Goal: Task Accomplishment & Management: Complete application form

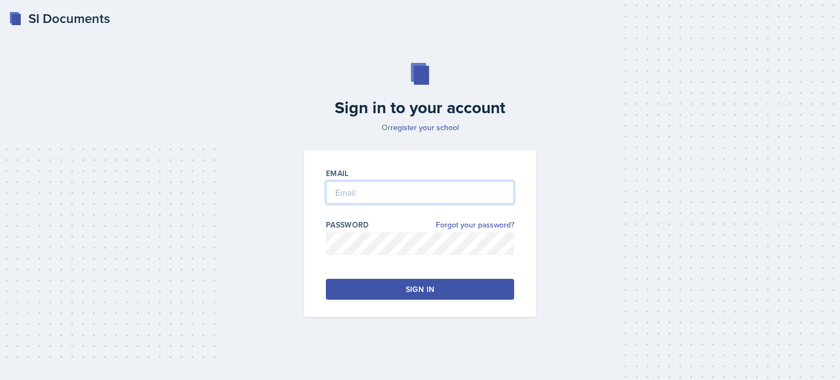
type input "[EMAIL_ADDRESS][DOMAIN_NAME]"
click at [446, 281] on button "Sign in" at bounding box center [420, 289] width 188 height 21
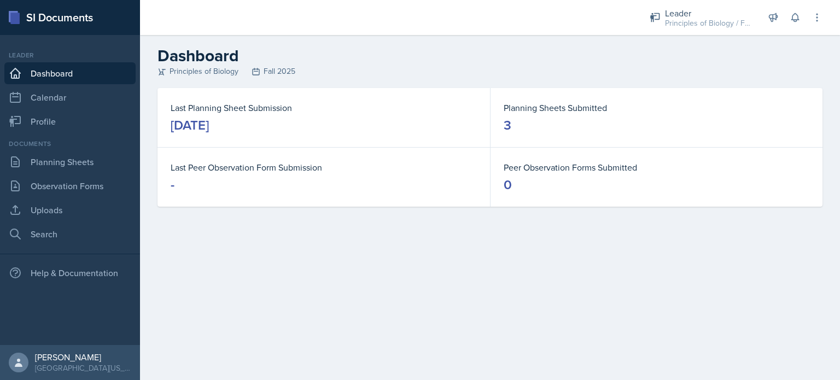
click at [446, 281] on main "Dashboard Principles of Biology Fall 2025 Last Planning Sheet Submission [DATE]…" at bounding box center [490, 207] width 700 height 345
click at [703, 27] on div "Principles of Biology / Fall 2025" at bounding box center [708, 22] width 87 height 11
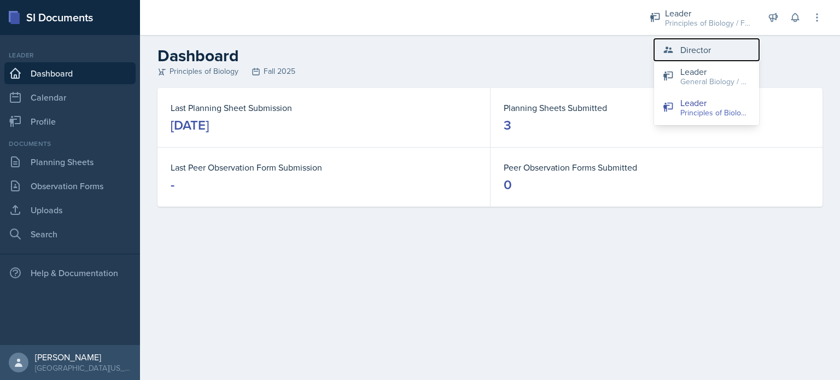
click at [678, 59] on button "Director" at bounding box center [706, 50] width 105 height 22
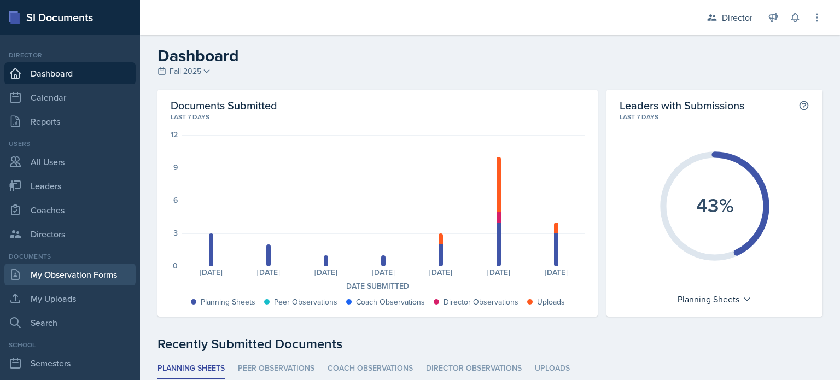
click at [74, 274] on link "My Observation Forms" at bounding box center [69, 275] width 131 height 22
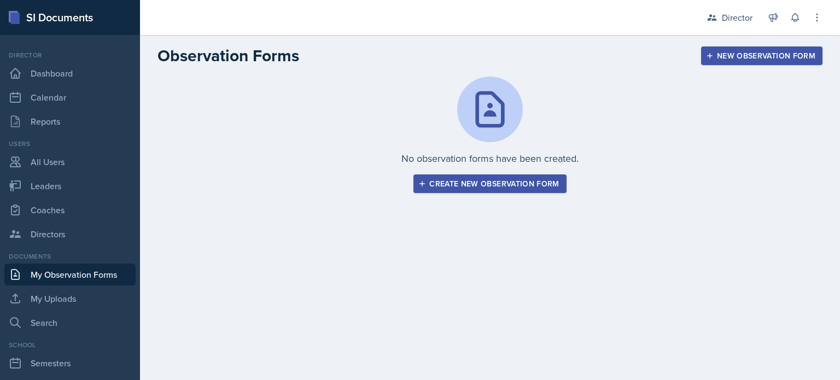
click at [465, 189] on button "Create new observation form" at bounding box center [489, 183] width 153 height 19
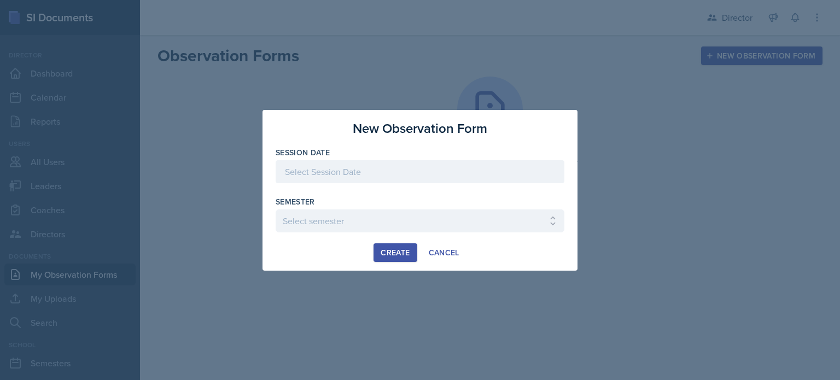
click at [382, 173] on div at bounding box center [420, 171] width 289 height 23
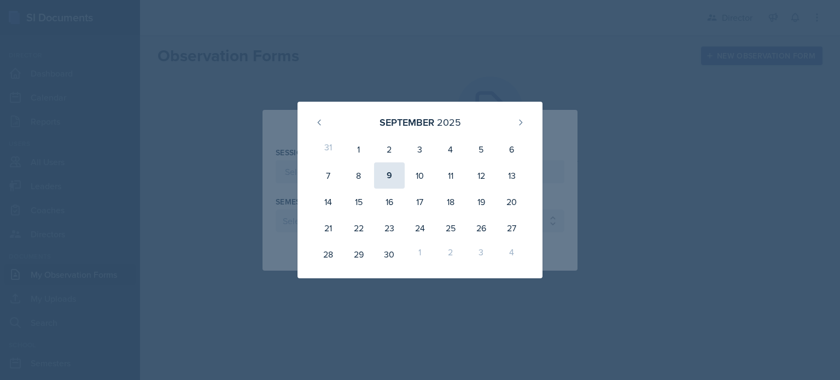
click at [391, 172] on div "9" at bounding box center [389, 175] width 31 height 26
type input "[DATE]"
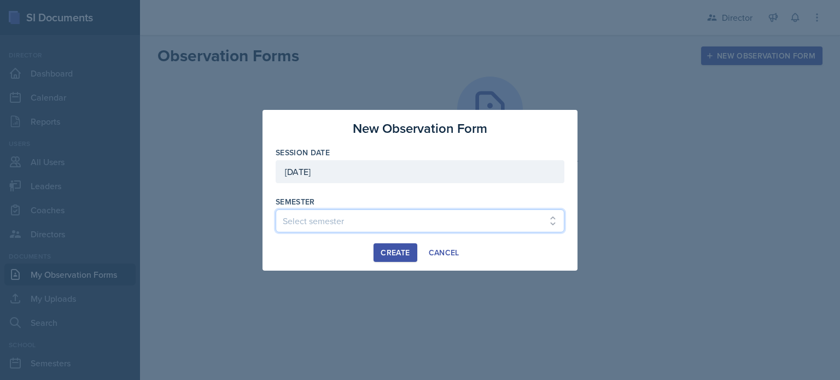
click at [420, 218] on select "Select semester Fall 2025 Spring 2025 Fall 2024 Spring 2024 Fall 2023 Spring 20…" at bounding box center [420, 220] width 289 height 23
select select "c88fb8a2-0ae1-4674-9d8d-93ff3a907138"
click at [276, 209] on select "Select semester Fall 2025 Spring 2025 Fall 2024 Spring 2024 Fall 2023 Spring 20…" at bounding box center [420, 220] width 289 height 23
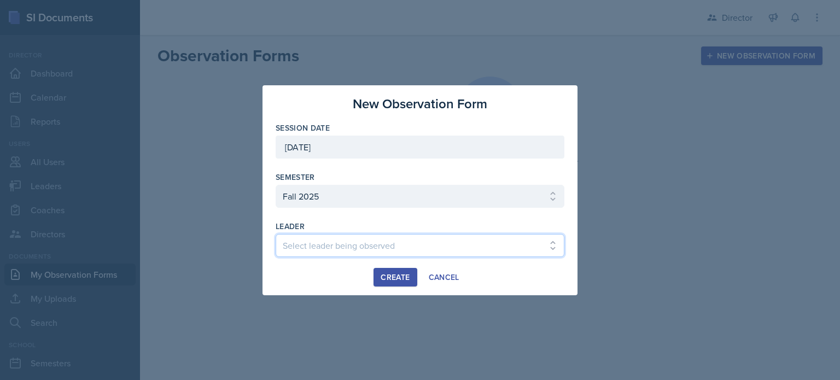
click at [397, 239] on select "Select leader being observed [PERSON_NAME] [PERSON_NAME] [PERSON_NAME] [PERSON_…" at bounding box center [420, 245] width 289 height 23
select select "937341f7-1700-45b8-831e-070648810ebb"
click at [276, 234] on select "Select leader being observed [PERSON_NAME] [PERSON_NAME] [PERSON_NAME] [PERSON_…" at bounding box center [420, 245] width 289 height 23
click at [395, 273] on div "Create" at bounding box center [395, 277] width 29 height 9
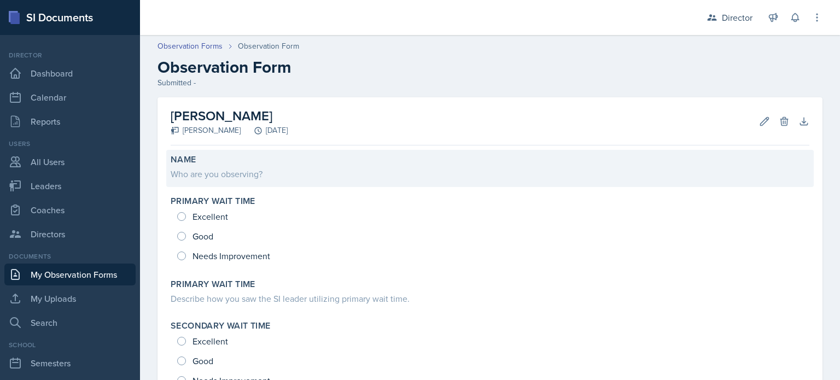
click at [227, 174] on div "Who are you observing?" at bounding box center [490, 173] width 639 height 13
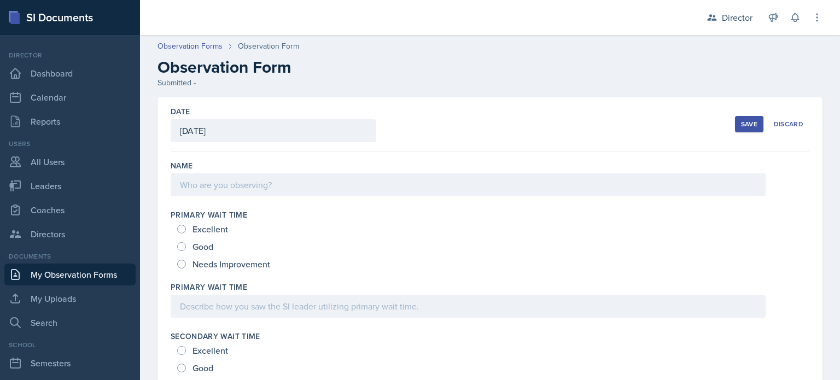
click at [224, 196] on div "Name" at bounding box center [490, 180] width 639 height 49
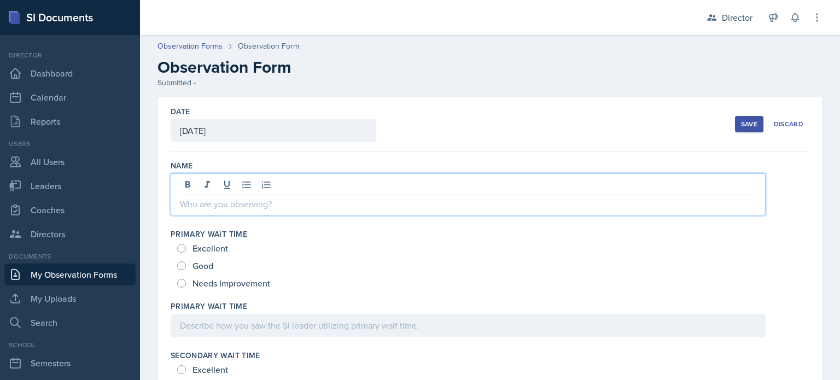
click at [232, 185] on div at bounding box center [468, 194] width 595 height 42
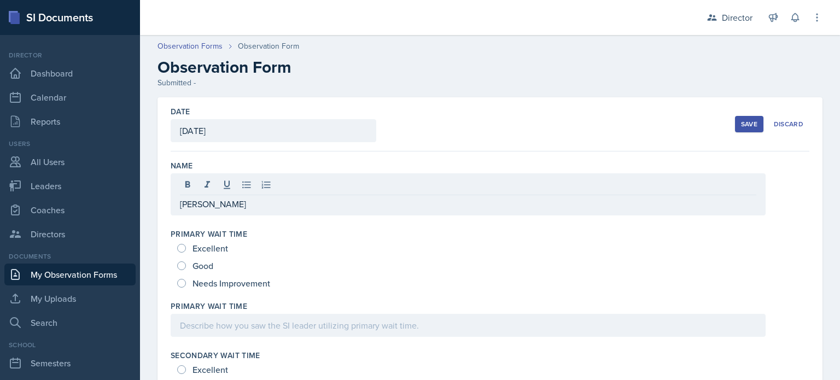
click at [387, 58] on h2 "Observation Form" at bounding box center [489, 67] width 665 height 20
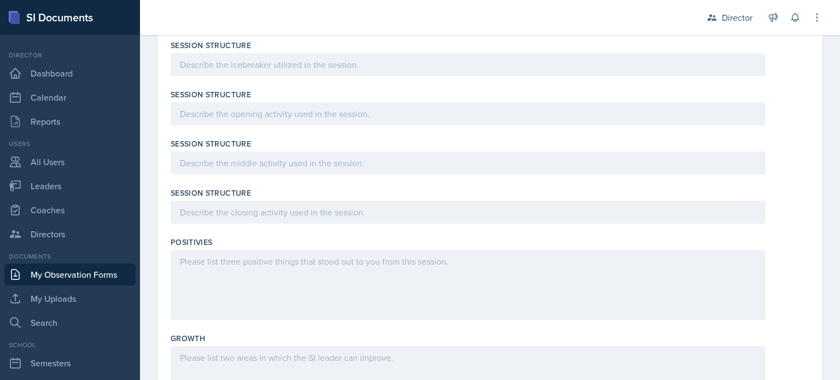
scroll to position [1065, 0]
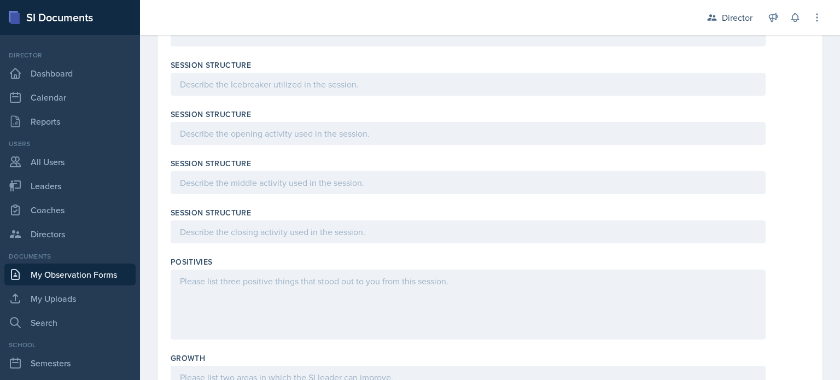
click at [197, 89] on div at bounding box center [468, 84] width 595 height 23
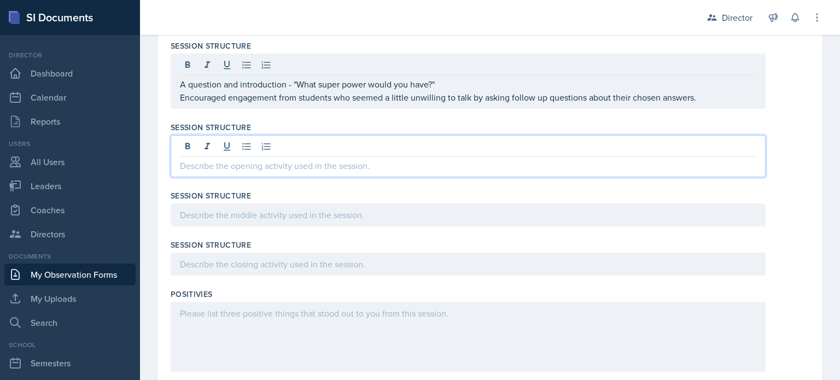
click at [314, 162] on p at bounding box center [468, 165] width 576 height 13
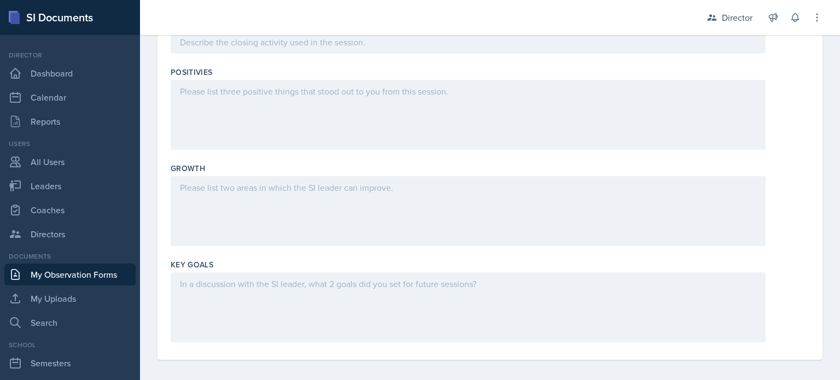
scroll to position [1291, 0]
click at [238, 78] on div at bounding box center [468, 111] width 595 height 70
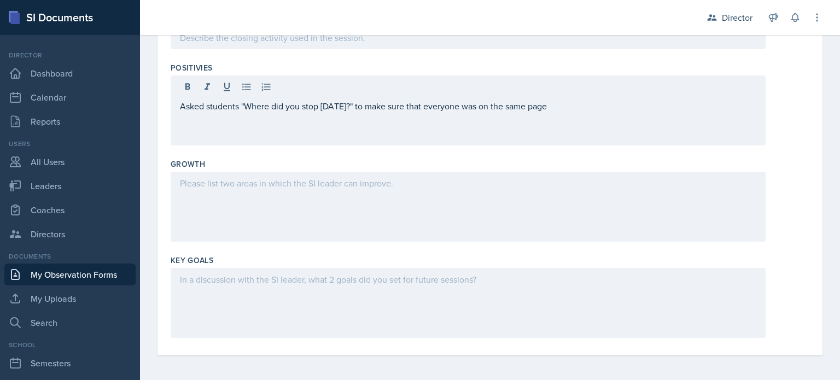
click at [177, 105] on div "Asked students "Where did you stop [DATE]?" to make sure that everyone was on t…" at bounding box center [468, 110] width 595 height 70
click at [177, 107] on div "Asked students "Where did you stop [DATE]?" to make sure that everyone was on t…" at bounding box center [468, 110] width 595 height 70
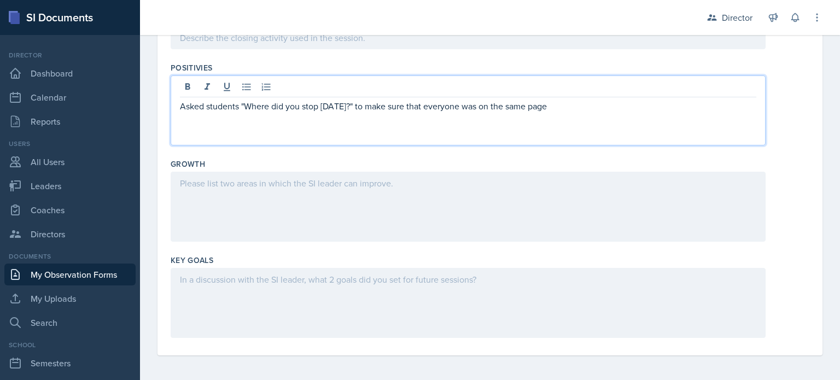
click at [180, 104] on p "Asked students "Where did you stop [DATE]?" to make sure that everyone was on t…" at bounding box center [468, 106] width 576 height 13
click at [564, 101] on p "Asked students "Where did you stop [DATE]?" to make sure that everyone was on t…" at bounding box center [473, 106] width 568 height 13
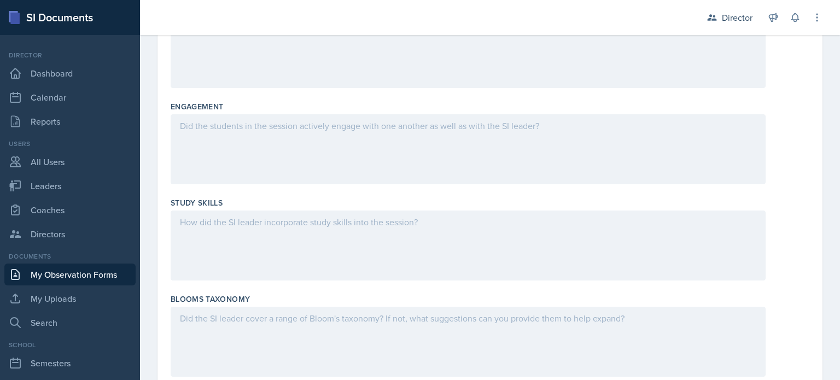
scroll to position [735, 0]
click at [440, 157] on div at bounding box center [468, 149] width 595 height 70
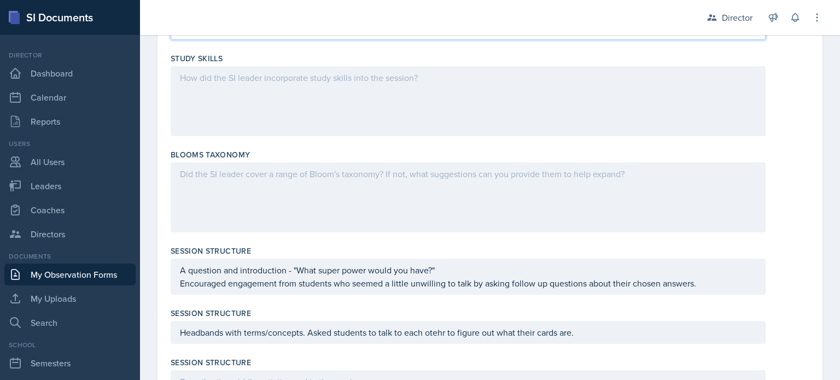
scroll to position [880, 0]
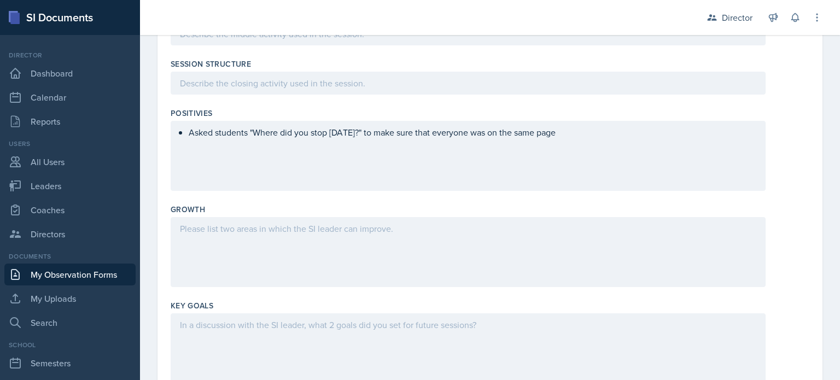
click at [599, 132] on p "Asked students "Where did you stop [DATE]?" to make sure that everyone was on t…" at bounding box center [473, 132] width 568 height 13
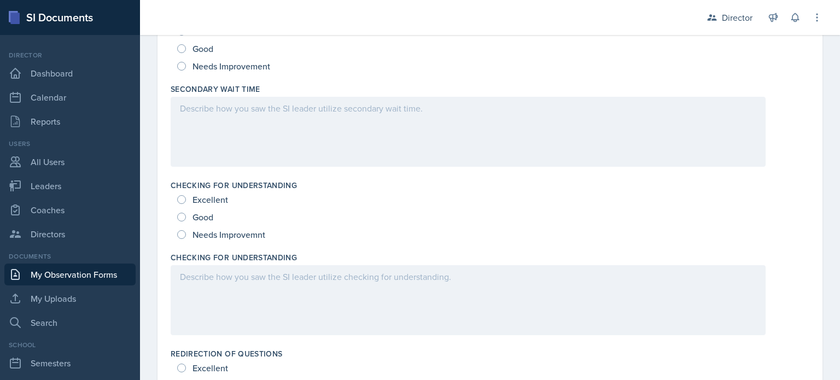
scroll to position [311, 0]
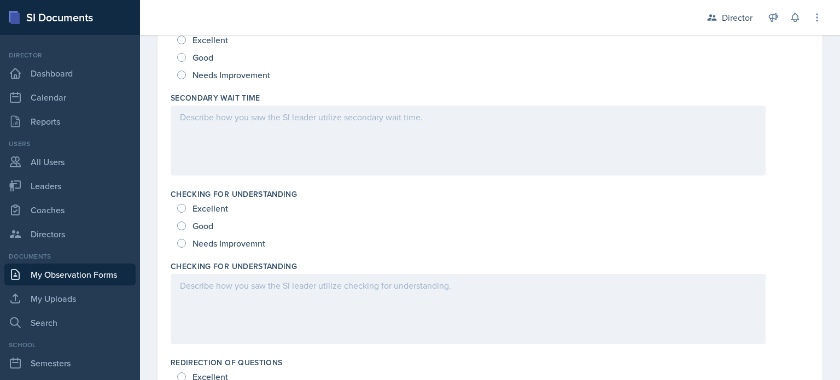
click at [204, 220] on span "Good" at bounding box center [202, 225] width 21 height 11
click at [186, 221] on input "Good" at bounding box center [181, 225] width 9 height 9
radio input "true"
click at [209, 296] on div at bounding box center [468, 309] width 595 height 70
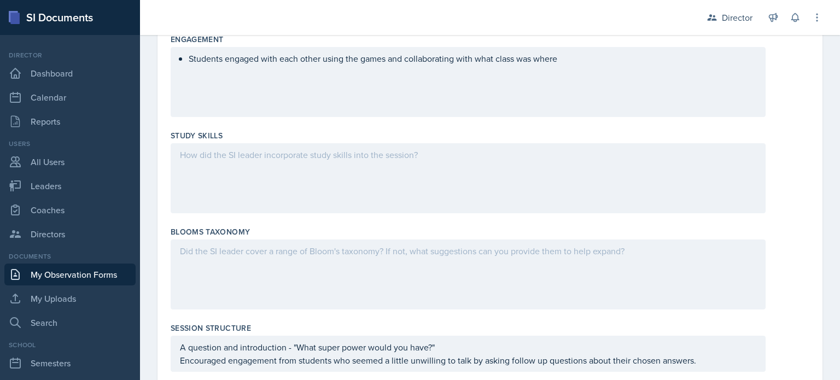
scroll to position [801, 0]
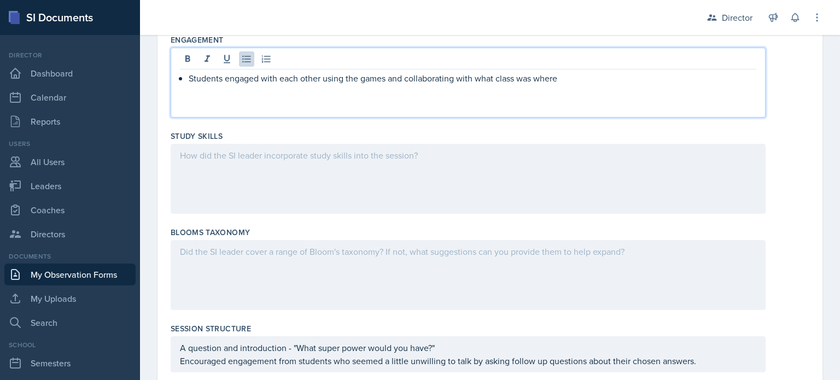
click at [385, 60] on div "Students engaged with each other using the games and collaborating with what cl…" at bounding box center [468, 83] width 595 height 70
click at [612, 81] on p "Students engaged with each other using the game (headbands) and collaborating w…" at bounding box center [473, 78] width 568 height 13
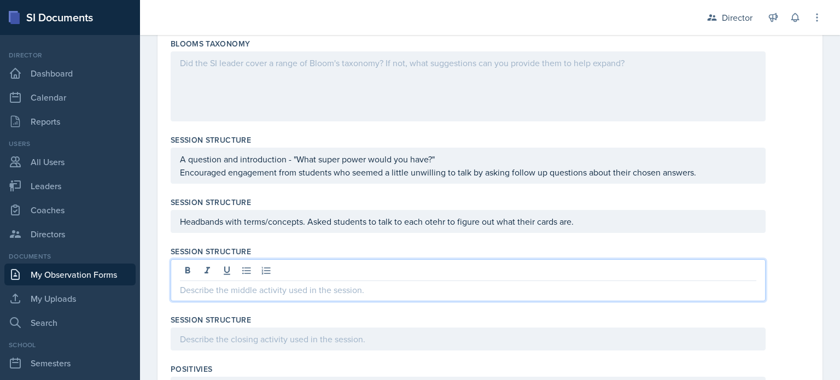
scroll to position [1009, 0]
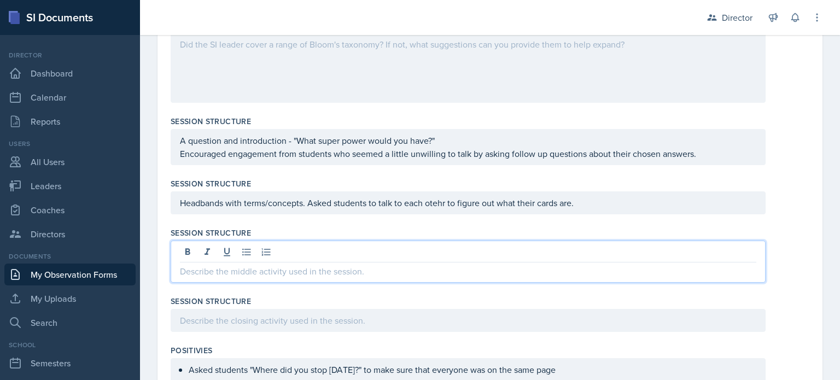
click at [358, 273] on p at bounding box center [468, 271] width 576 height 13
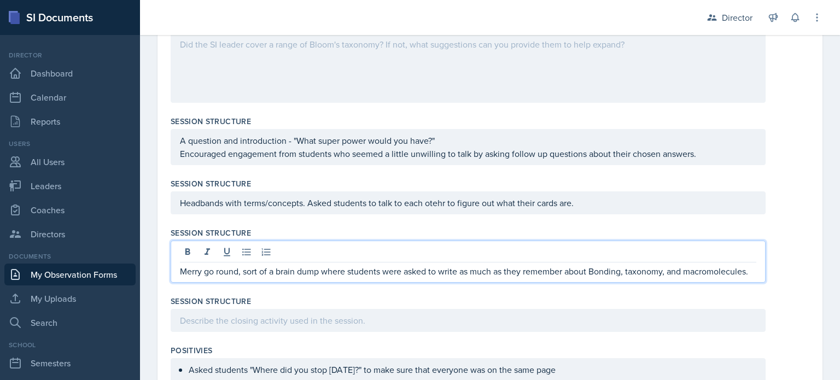
click at [596, 266] on p "Merry go round, sort of a brain dump where students were asked to write as much…" at bounding box center [468, 271] width 576 height 13
click at [537, 278] on p "Merry go round, sort of a brain dump where students were asked to write as much…" at bounding box center [468, 271] width 576 height 13
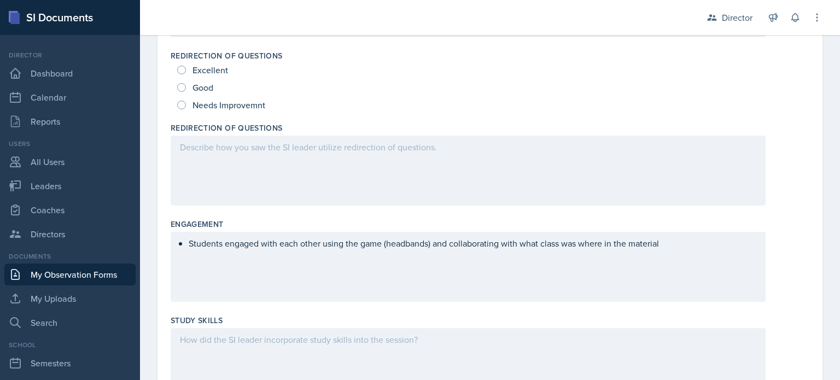
scroll to position [618, 0]
click at [684, 238] on div "Students engaged with each other using the game (headbands) and collaborating w…" at bounding box center [468, 266] width 595 height 70
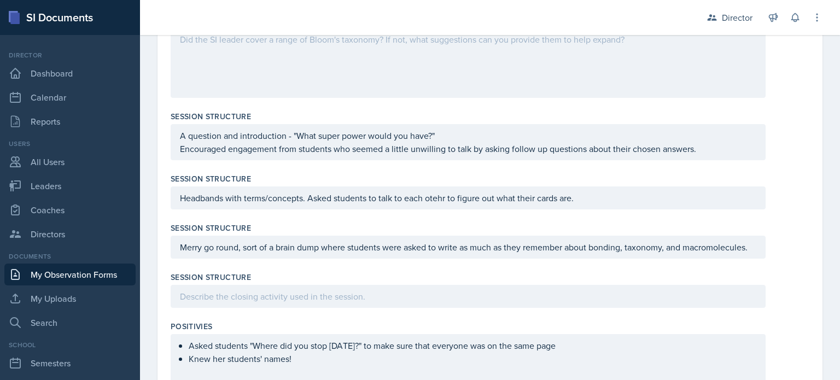
scroll to position [1032, 0]
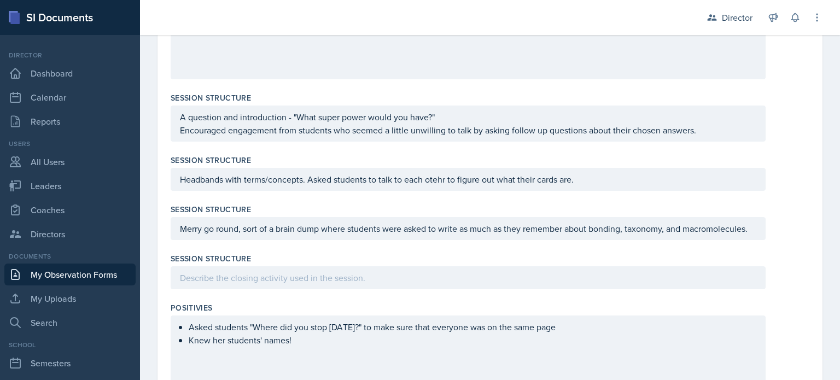
click at [182, 235] on p "Merry go round, sort of a brain dump where students were asked to write as much…" at bounding box center [468, 228] width 576 height 13
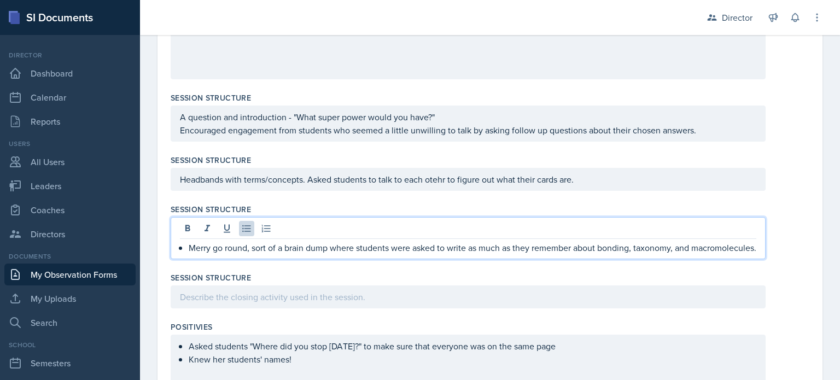
click at [284, 254] on p "Merry go round, sort of a brain dump where students were asked to write as much…" at bounding box center [473, 247] width 568 height 13
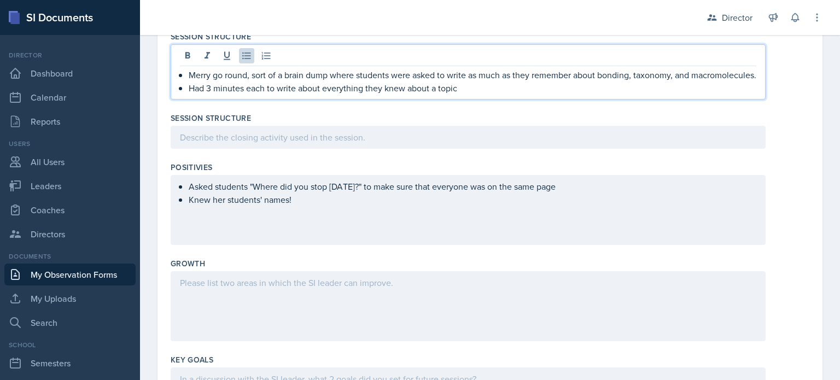
scroll to position [1207, 0]
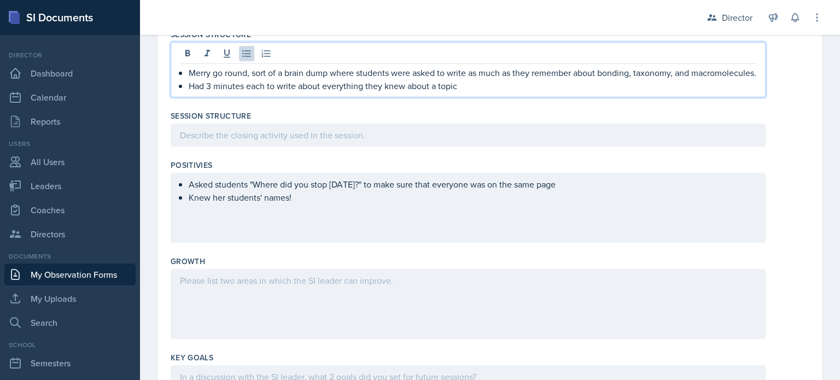
click at [398, 147] on div at bounding box center [468, 135] width 595 height 23
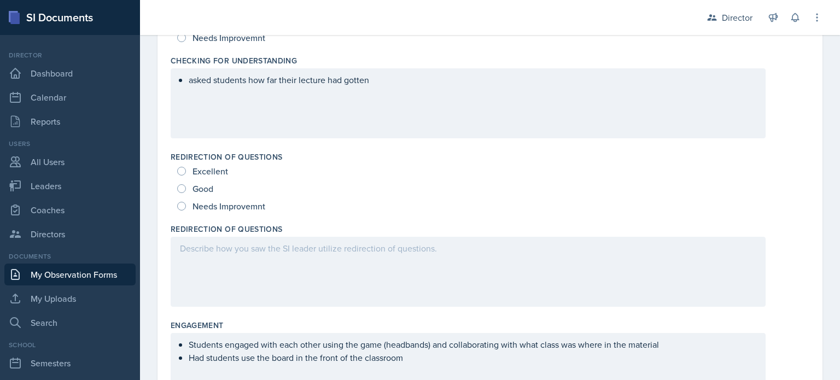
scroll to position [541, 0]
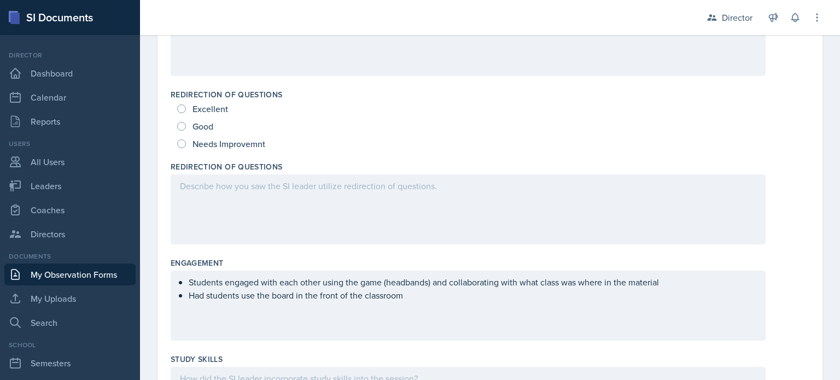
click at [286, 213] on div at bounding box center [468, 209] width 595 height 70
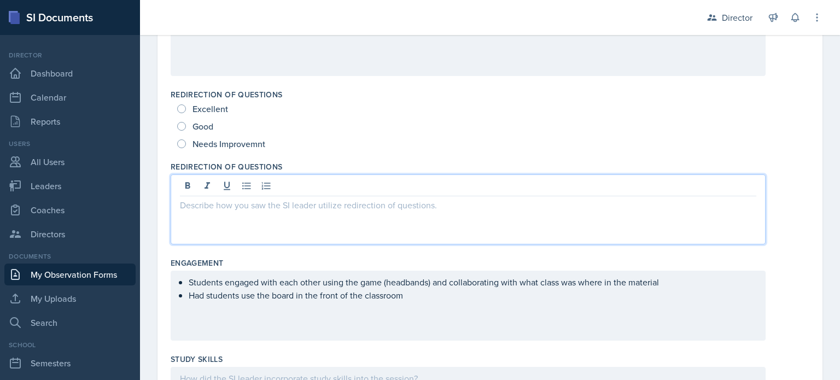
scroll to position [597, 0]
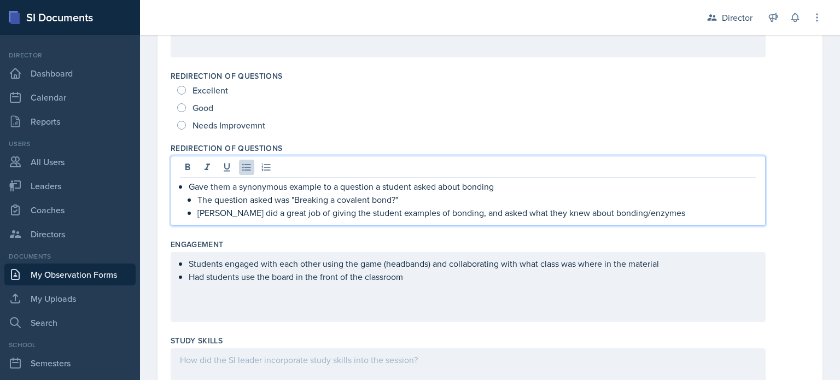
click at [192, 104] on span "Good" at bounding box center [202, 107] width 21 height 11
click at [186, 104] on input "Good" at bounding box center [181, 107] width 9 height 9
radio input "true"
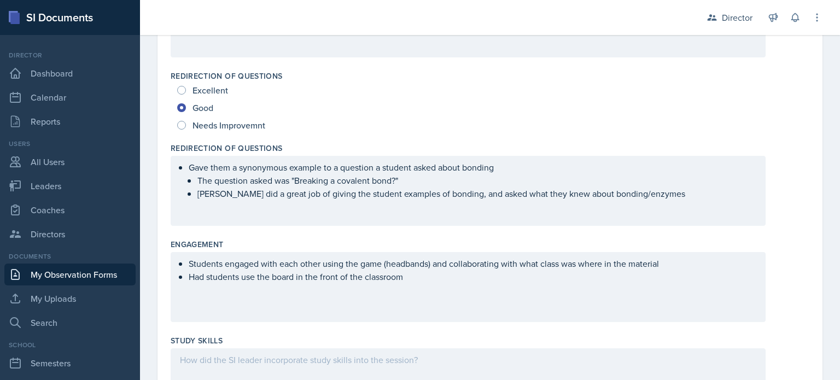
click at [368, 103] on div "Good" at bounding box center [489, 107] width 625 height 17
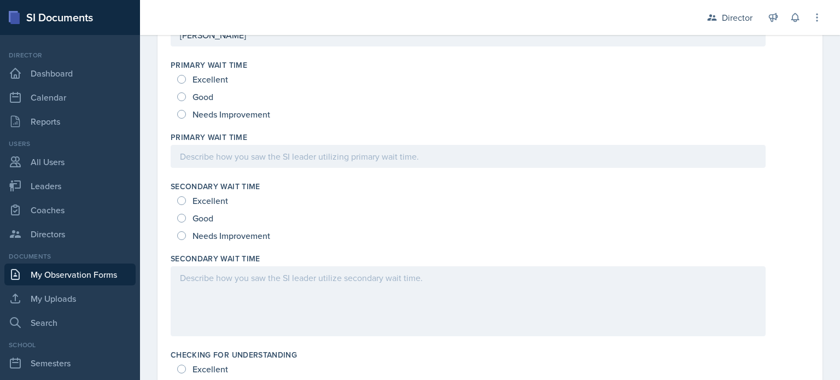
scroll to position [135, 0]
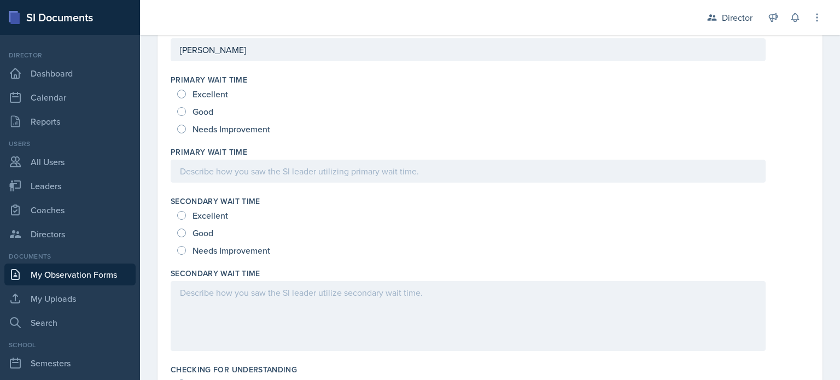
click at [217, 90] on span "Excellent" at bounding box center [210, 94] width 36 height 11
click at [186, 90] on input "Excellent" at bounding box center [181, 94] width 9 height 9
radio input "true"
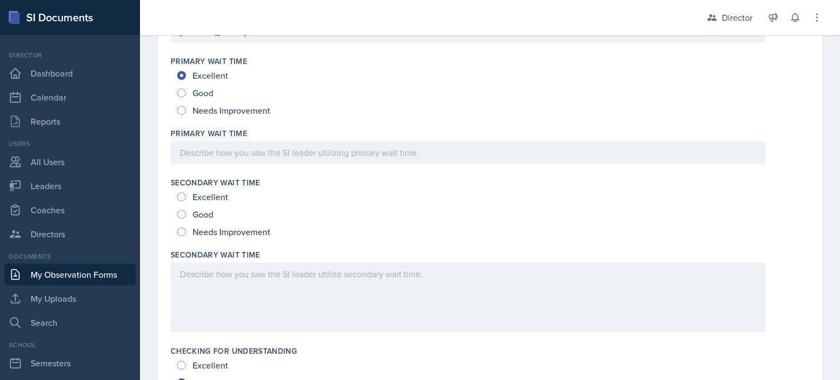
click at [224, 159] on p at bounding box center [468, 152] width 576 height 13
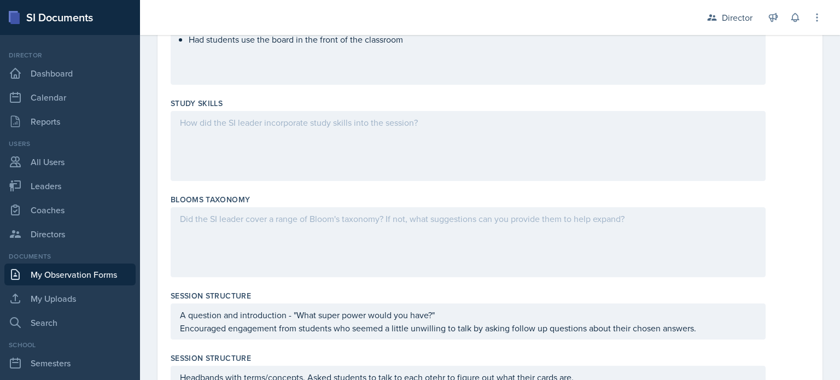
click at [224, 177] on div at bounding box center [468, 146] width 595 height 70
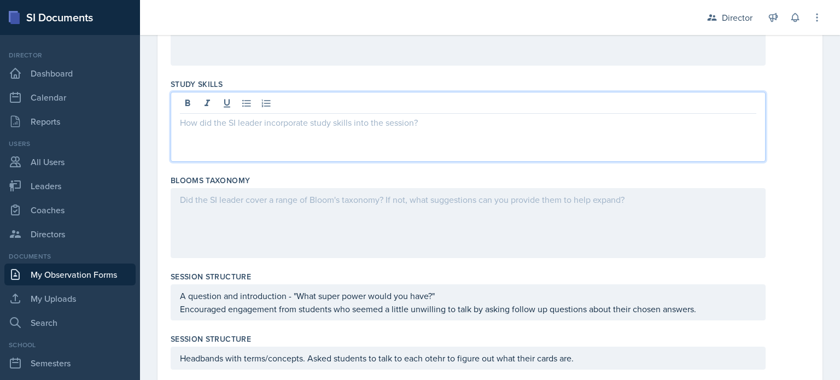
scroll to position [867, 0]
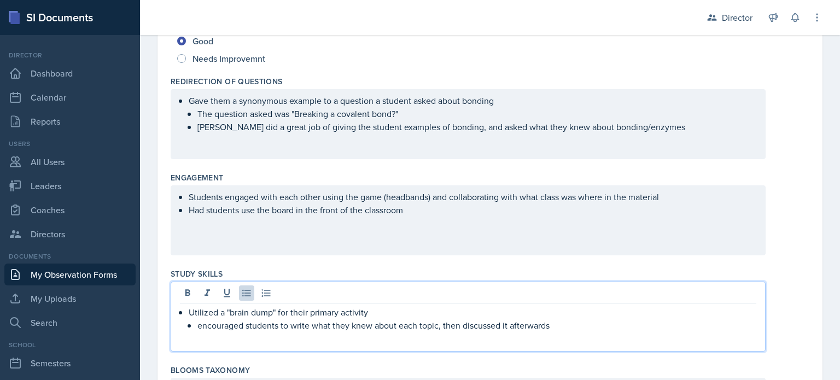
click at [418, 219] on div "Students engaged with each other using the game (headbands) and collaborating w…" at bounding box center [468, 220] width 595 height 70
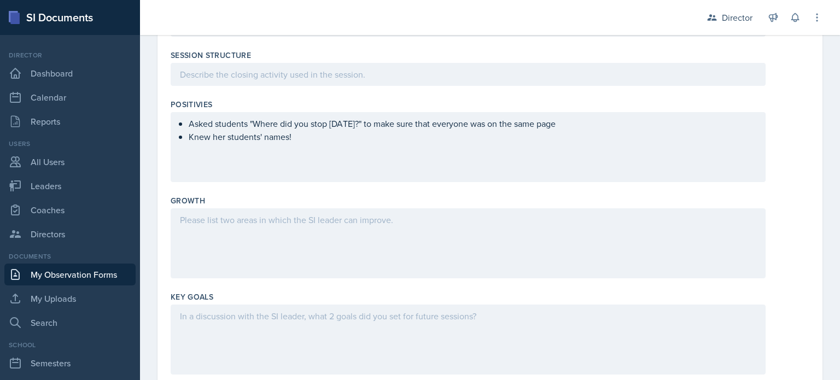
scroll to position [1275, 0]
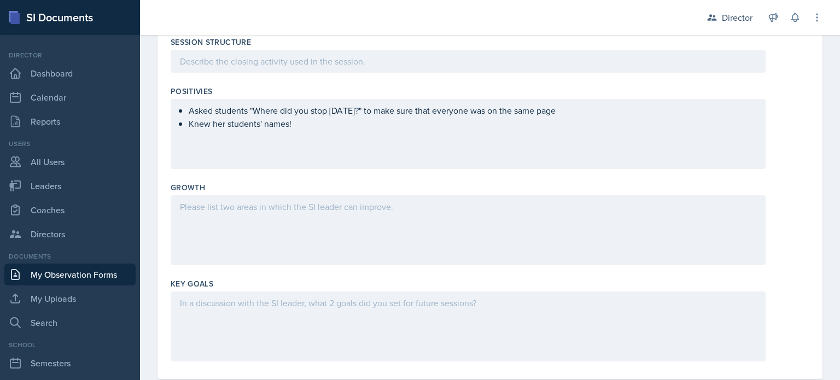
click at [309, 145] on div "Asked students "Where did you stop [DATE]?" to make sure that everyone was on t…" at bounding box center [468, 134] width 595 height 70
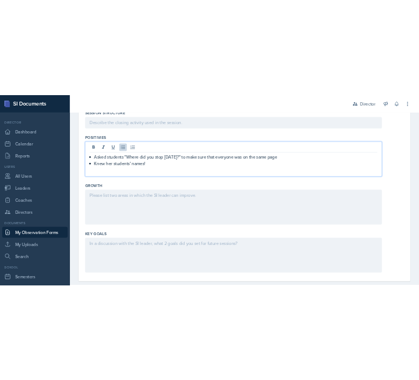
scroll to position [1312, 0]
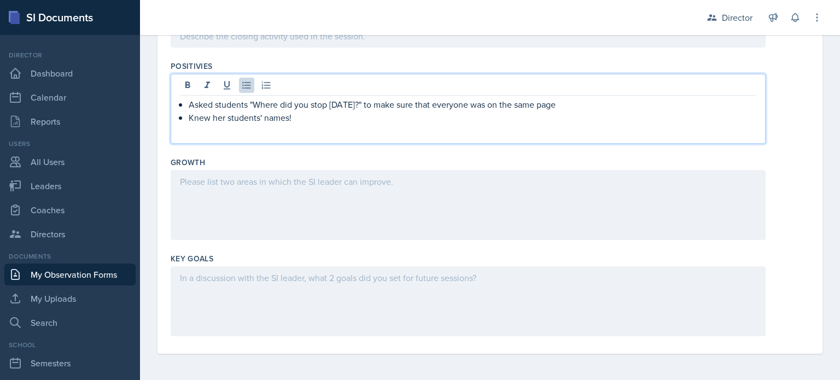
click at [275, 223] on div at bounding box center [468, 205] width 595 height 70
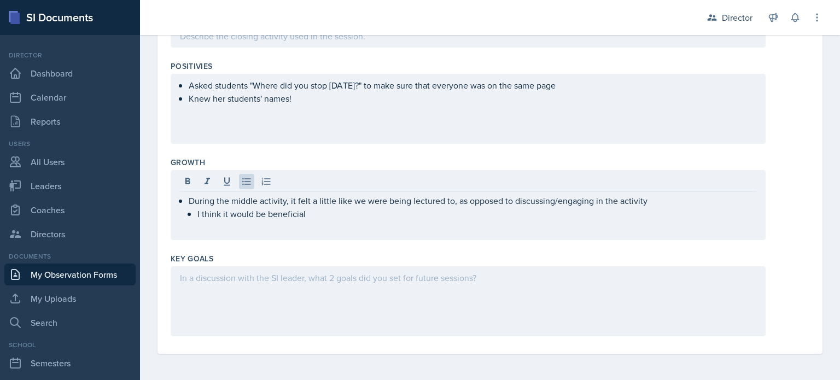
click at [318, 217] on p "I think it would be beneficial" at bounding box center [476, 213] width 559 height 13
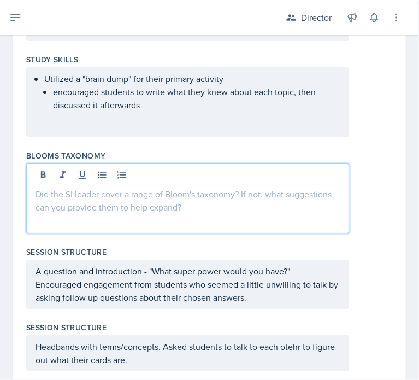
scroll to position [934, 0]
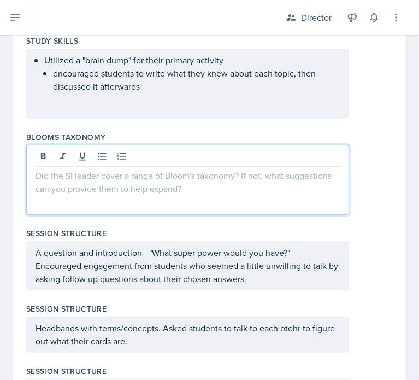
click at [193, 178] on p at bounding box center [188, 175] width 305 height 13
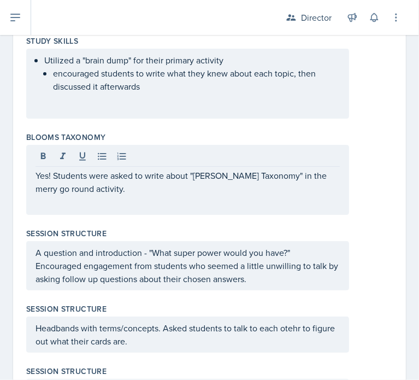
click at [244, 199] on div "Yes! Students were asked to write about "[PERSON_NAME] Taxonomy" in the merry g…" at bounding box center [187, 180] width 323 height 70
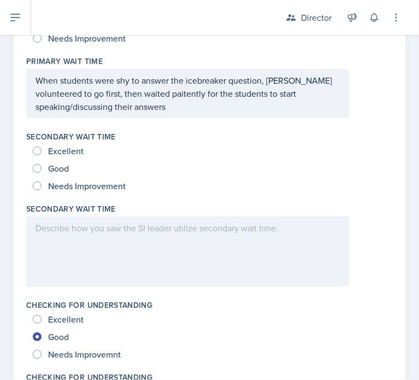
scroll to position [225, 0]
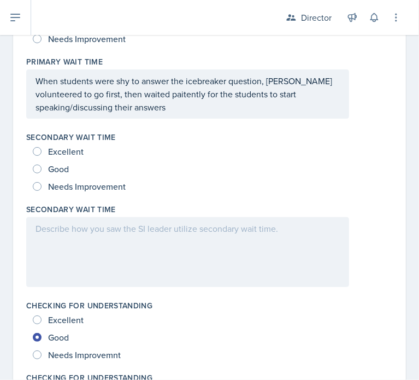
click at [61, 165] on span "Good" at bounding box center [58, 168] width 21 height 11
click at [42, 165] on input "Good" at bounding box center [37, 169] width 9 height 9
radio input "true"
click at [51, 233] on div at bounding box center [187, 252] width 323 height 70
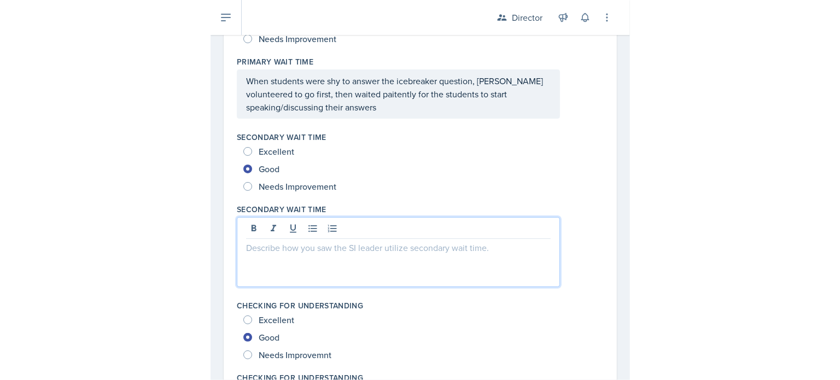
scroll to position [244, 0]
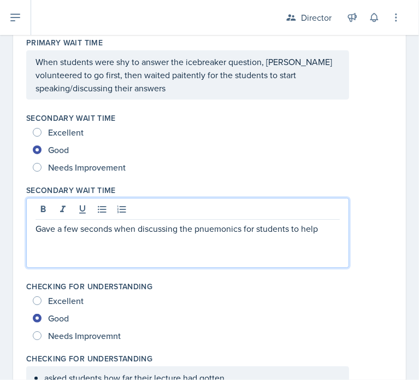
click at [258, 227] on p "Gave a few seconds when discussing the pnuemonics for students to help" at bounding box center [188, 228] width 305 height 13
click at [241, 229] on p "Gave a few seconds when discussing the pnuemonics for students to help" at bounding box center [188, 228] width 305 height 13
click at [256, 227] on p "Gave a few seconds when discussing the pnuemonic for students to help" at bounding box center [188, 228] width 305 height 13
click at [252, 230] on p "Gave a few seconds when discussing the pnuemonic for students to help" at bounding box center [188, 228] width 305 height 13
click at [159, 244] on p "Gave a few seconds when discussing the pnuemonic for taxonomic structure for st…" at bounding box center [188, 235] width 305 height 26
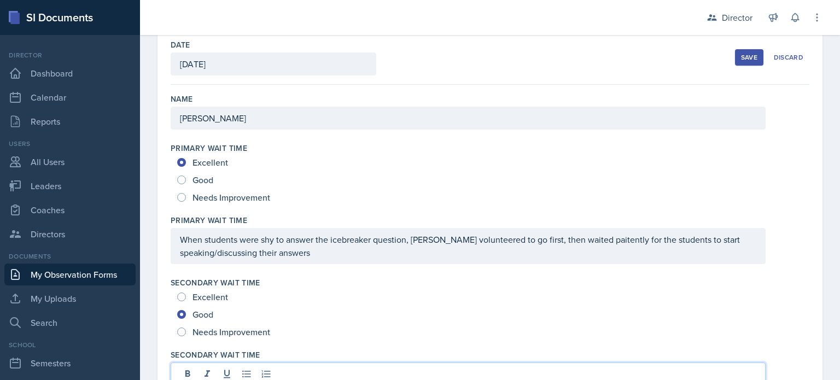
scroll to position [68, 0]
click at [319, 253] on p "When students were shy to answer the icebreaker question, [PERSON_NAME] volunte…" at bounding box center [468, 245] width 576 height 26
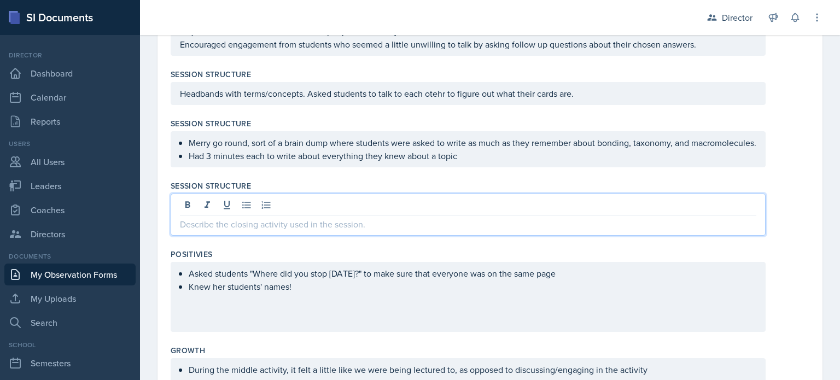
click at [267, 231] on p at bounding box center [468, 224] width 576 height 13
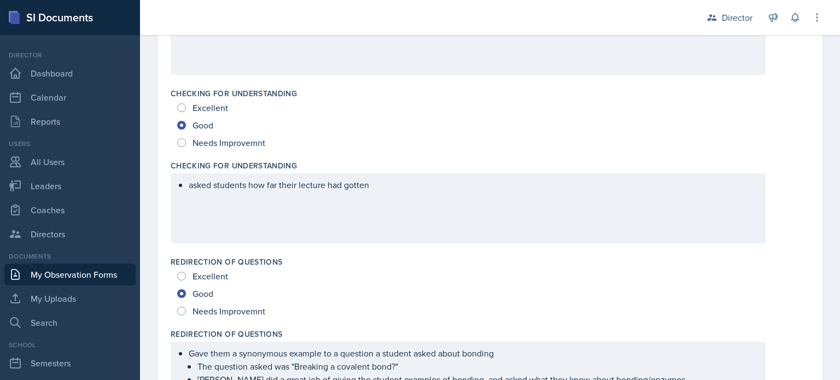
scroll to position [451, 0]
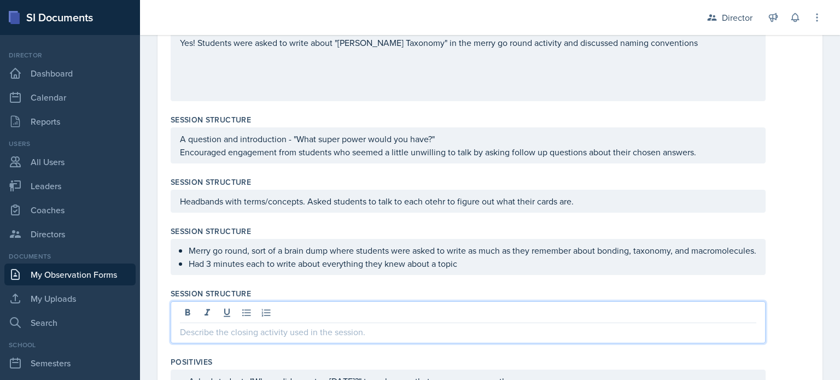
click at [464, 270] on p "Had 3 minutes each to write about everything they knew about a topic" at bounding box center [473, 263] width 568 height 13
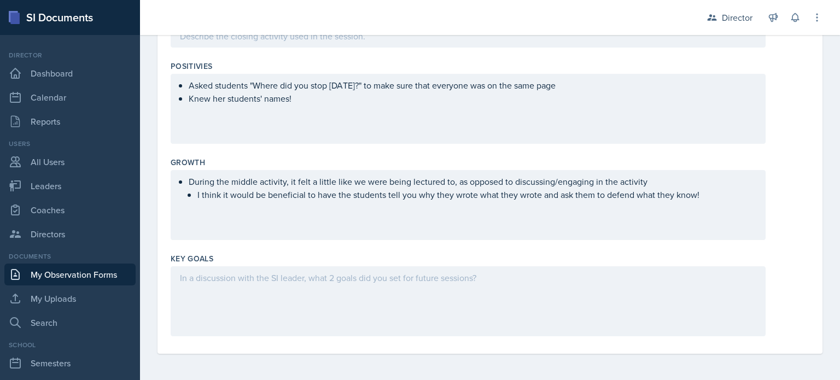
scroll to position [1370, 0]
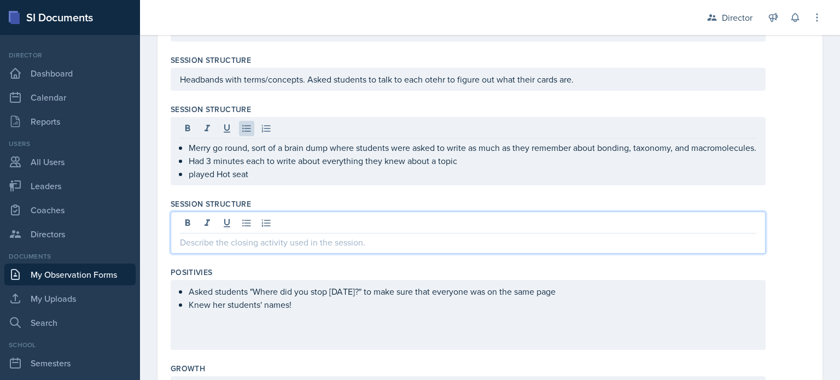
click at [322, 249] on p at bounding box center [468, 242] width 576 height 13
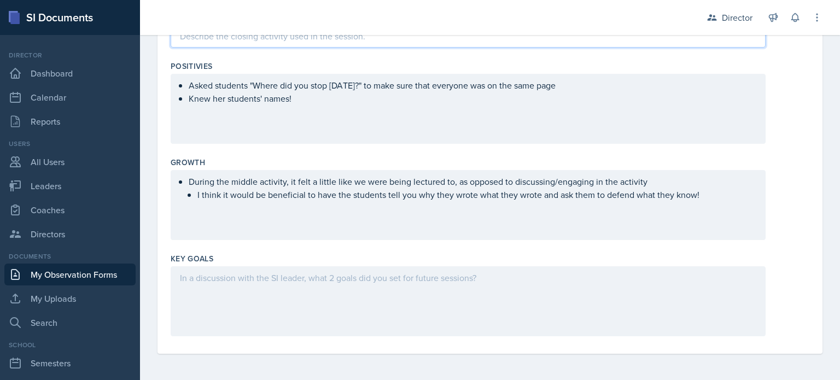
click at [519, 155] on div "Growth During the middle activity, it felt a little like we were being lectured…" at bounding box center [490, 201] width 639 height 96
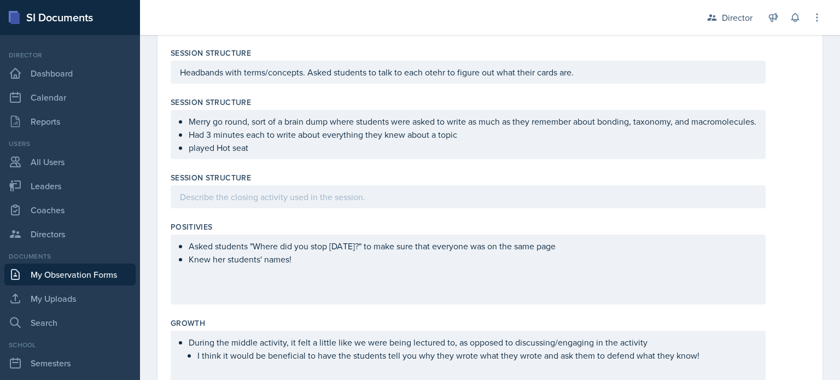
scroll to position [1197, 0]
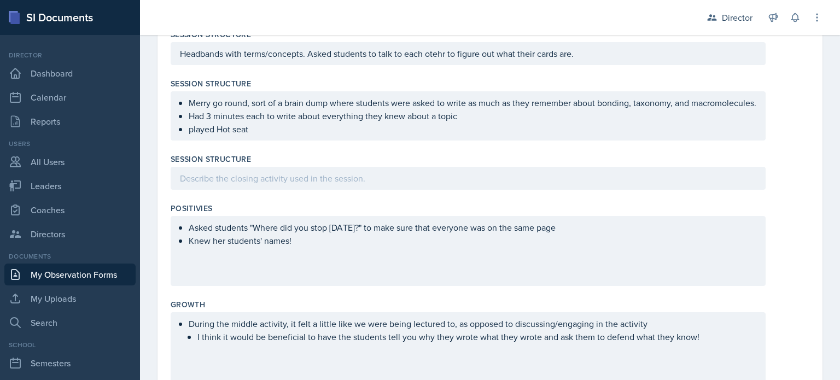
click at [282, 185] on p at bounding box center [468, 178] width 576 height 13
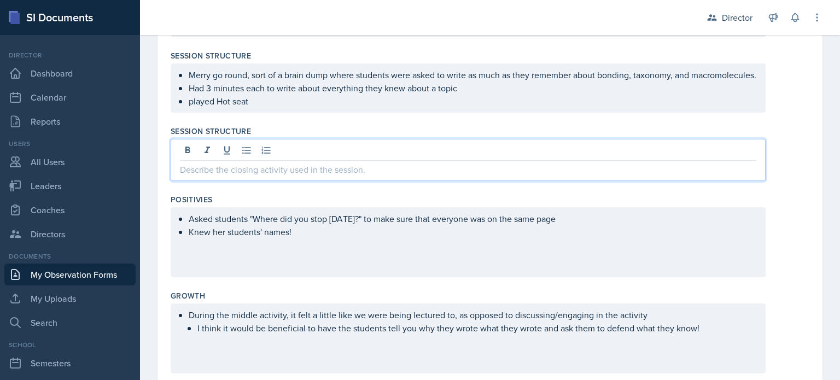
scroll to position [1234, 0]
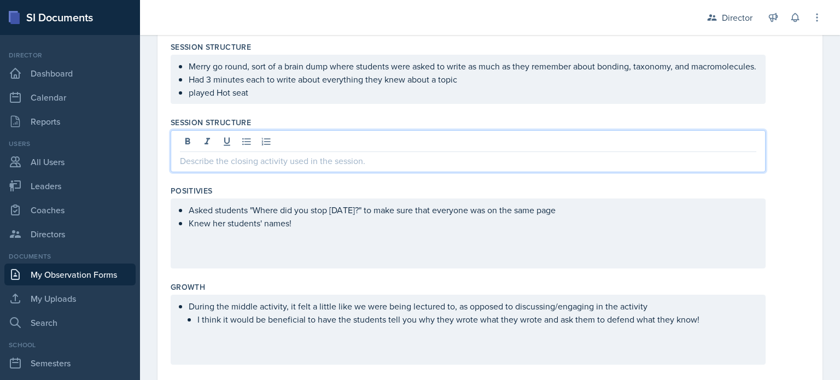
click at [279, 167] on p at bounding box center [468, 160] width 576 height 13
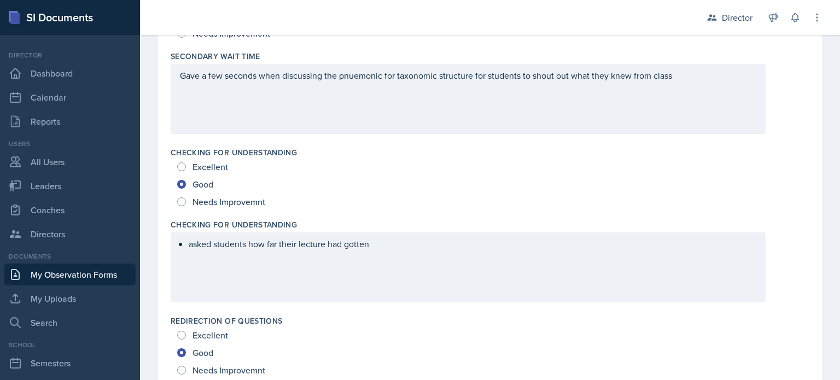
scroll to position [392, 0]
click at [186, 162] on div "Excellent" at bounding box center [203, 165] width 53 height 17
click at [211, 163] on span "Excellent" at bounding box center [210, 166] width 36 height 11
click at [186, 163] on input "Excellent" at bounding box center [181, 166] width 9 height 9
radio input "true"
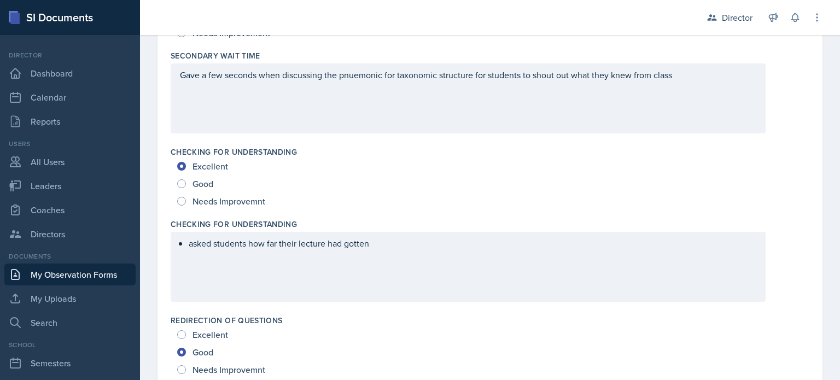
click at [419, 252] on div "asked students how far their lecture had gotten" at bounding box center [468, 267] width 595 height 70
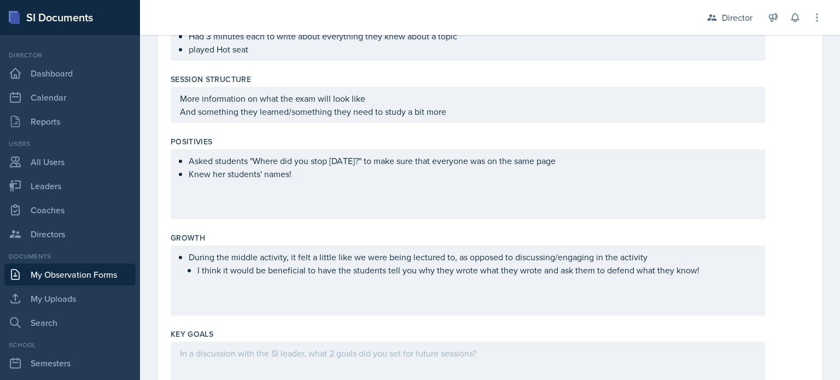
scroll to position [1364, 0]
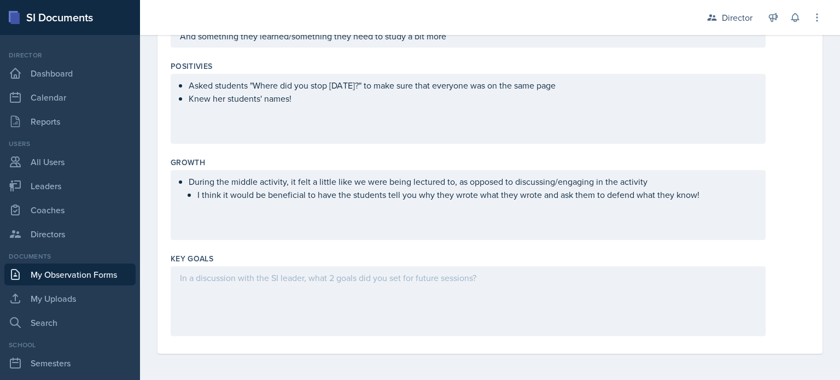
click at [385, 314] on div at bounding box center [468, 301] width 595 height 70
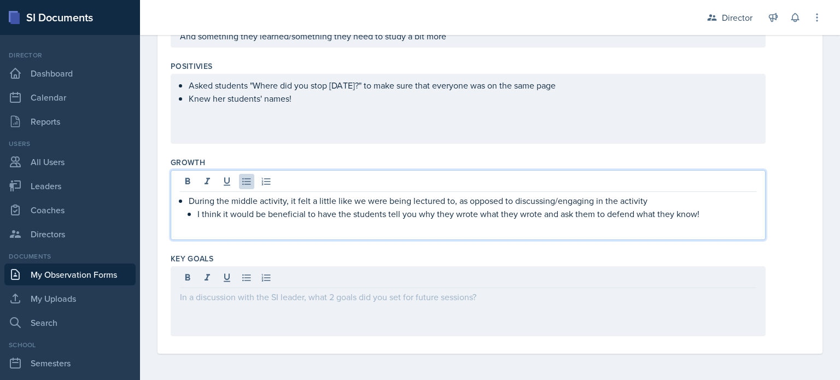
click at [722, 195] on li "During the middle activity, it felt a little like we were being lectured to, as…" at bounding box center [473, 207] width 568 height 26
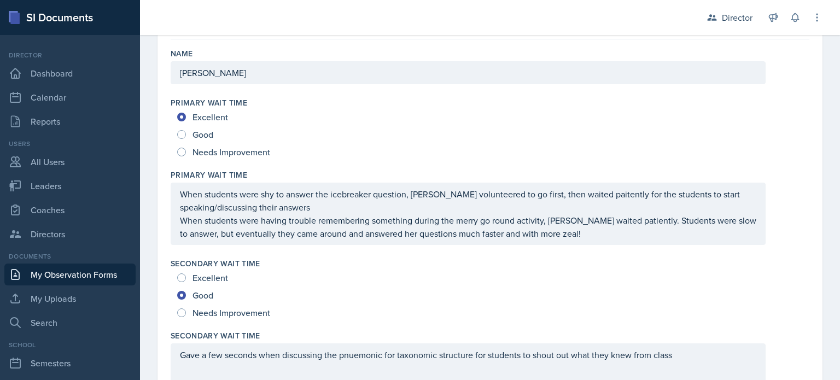
scroll to position [0, 0]
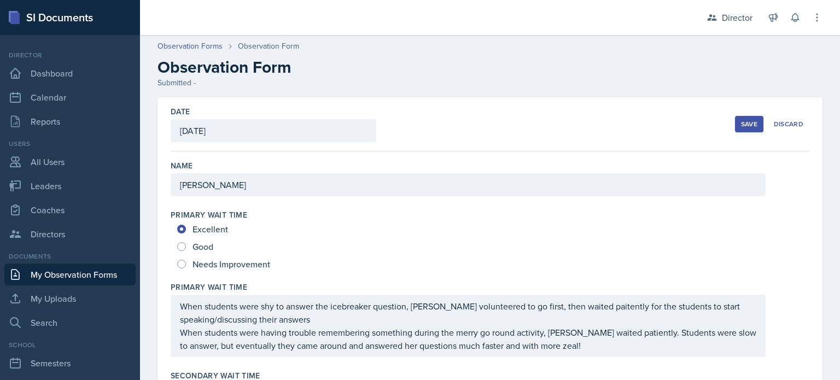
click at [202, 248] on span "Good" at bounding box center [202, 246] width 21 height 11
click at [186, 248] on input "Good" at bounding box center [181, 246] width 9 height 9
radio input "true"
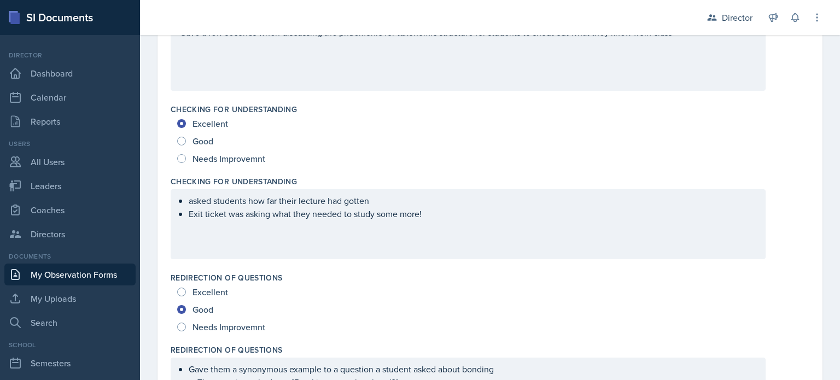
scroll to position [442, 0]
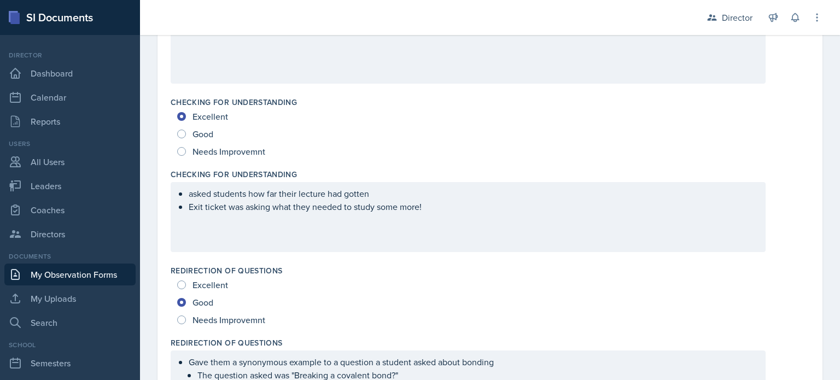
click at [207, 132] on span "Good" at bounding box center [202, 133] width 21 height 11
click at [186, 132] on input "Good" at bounding box center [181, 134] width 9 height 9
radio input "true"
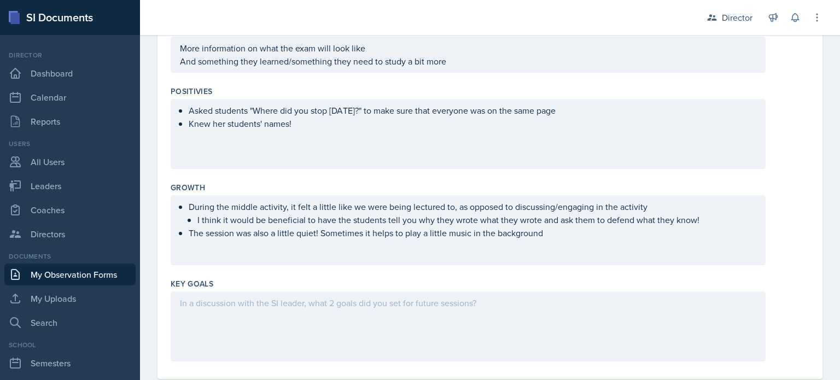
scroll to position [1364, 0]
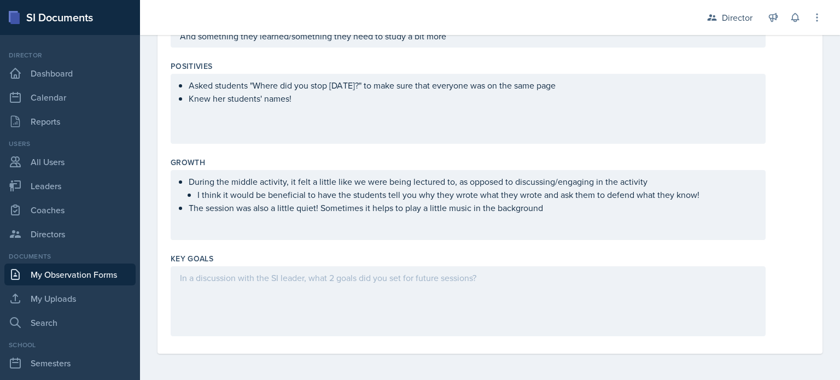
click at [317, 115] on div "Asked students "Where did you stop [DATE]?" to make sure that everyone was on t…" at bounding box center [468, 109] width 595 height 70
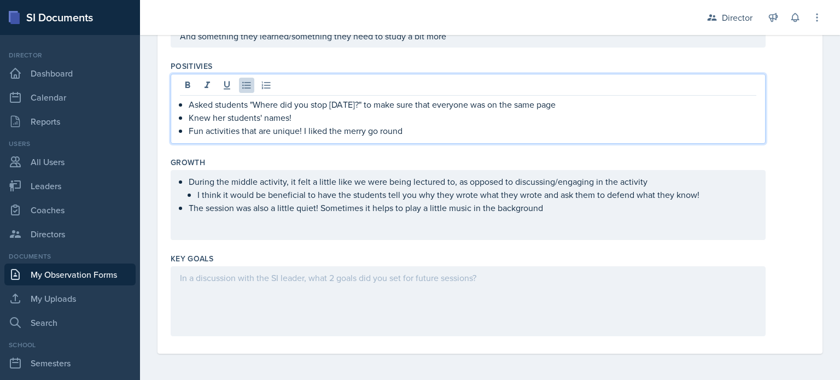
click at [229, 307] on div at bounding box center [468, 301] width 595 height 70
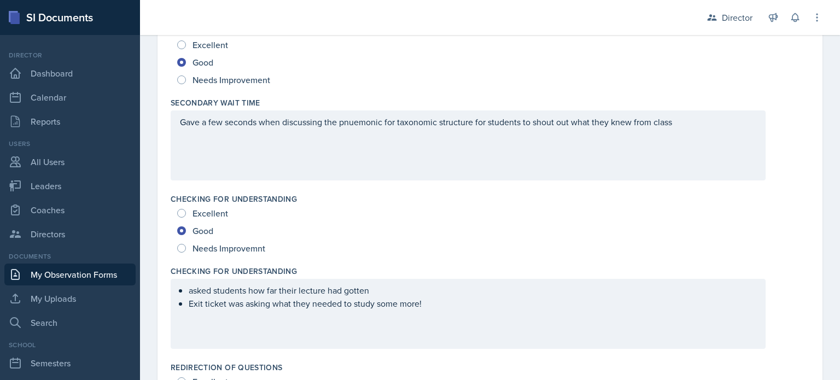
scroll to position [0, 0]
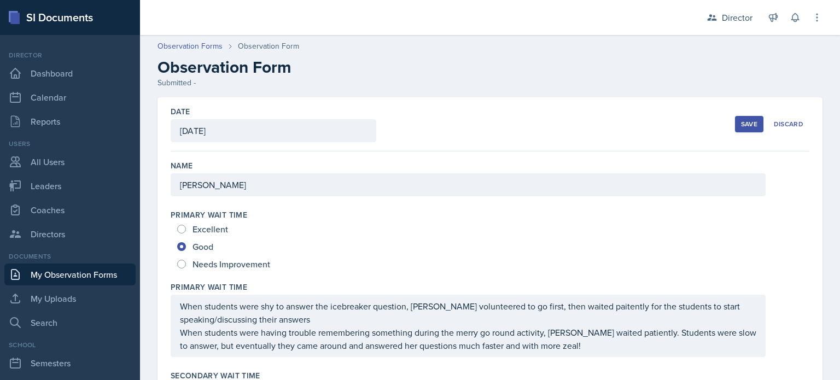
click at [653, 124] on div "Date [DATE] [DATE] 31 1 2 3 4 5 6 7 8 9 10 11 12 13 14 15 16 17 18 19 20 21 22 …" at bounding box center [490, 124] width 639 height 54
click at [619, 149] on div "Date [DATE] [DATE] 31 1 2 3 4 5 6 7 8 9 10 11 12 13 14 15 16 17 18 19 20 21 22 …" at bounding box center [490, 124] width 639 height 54
click at [746, 120] on div "Save" at bounding box center [749, 124] width 16 height 9
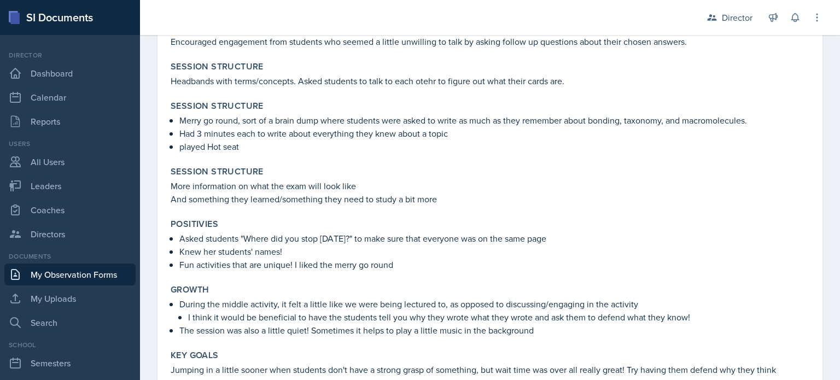
scroll to position [995, 0]
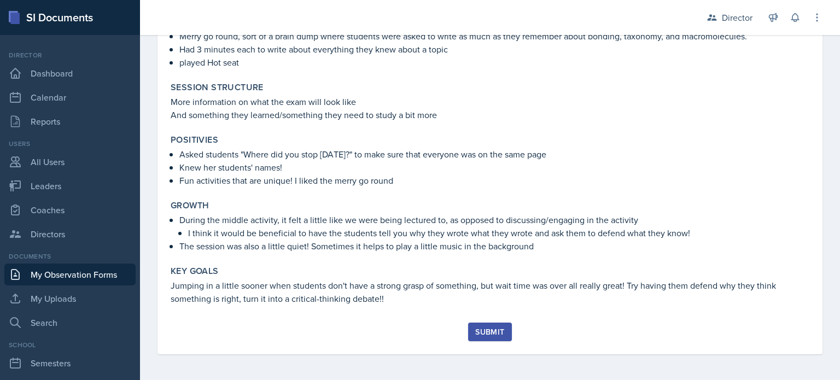
click at [482, 327] on div "Submit" at bounding box center [489, 331] width 29 height 9
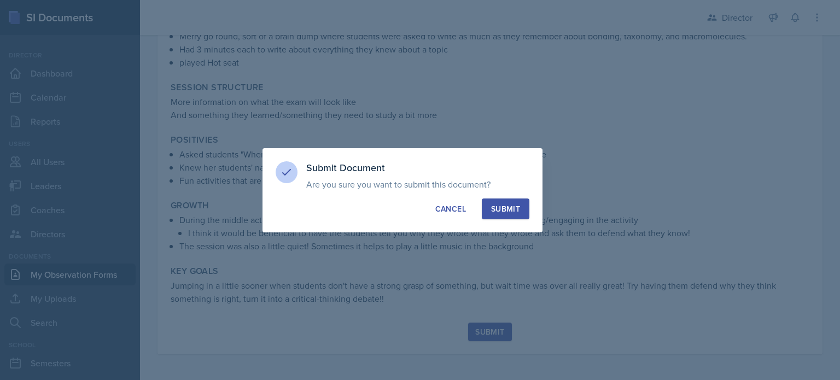
click at [490, 207] on button "Submit" at bounding box center [506, 208] width 48 height 21
radio input "true"
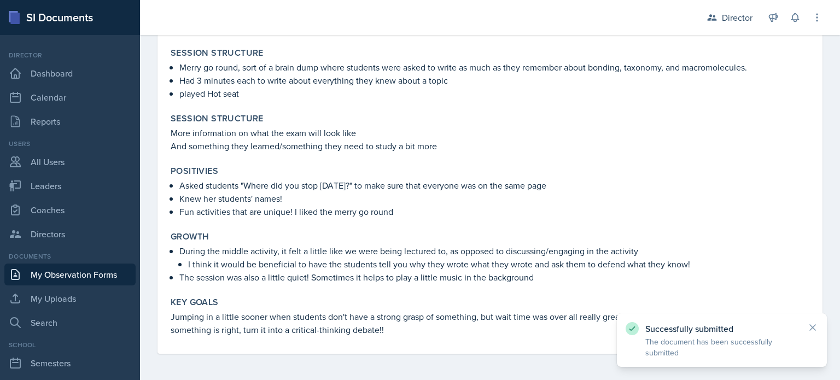
scroll to position [963, 0]
